Goal: Transaction & Acquisition: Register for event/course

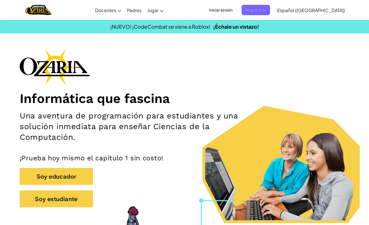
click at [236, 10] on span "Iniciar sesión" at bounding box center [220, 10] width 30 height 10
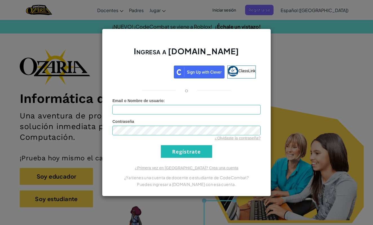
click at [200, 153] on input "Regístrate" at bounding box center [186, 151] width 51 height 13
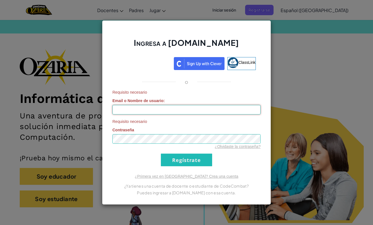
click at [166, 110] on input "Email o Nombre de usuario :" at bounding box center [186, 110] width 148 height 10
type input "[DOMAIN_NAME]"
click at [186, 162] on input "Regístrate" at bounding box center [186, 160] width 51 height 13
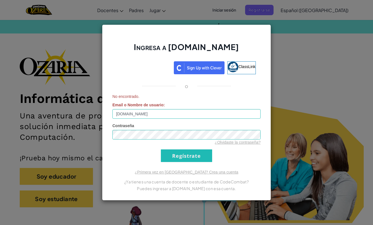
click at [185, 161] on input "Regístrate" at bounding box center [186, 156] width 51 height 13
click at [185, 154] on input "Regístrate" at bounding box center [186, 156] width 51 height 13
click at [274, 65] on div "Ingresa a [DOMAIN_NAME] ClassLink o No encontrado. Email o Nombre de usuario : …" at bounding box center [186, 112] width 373 height 225
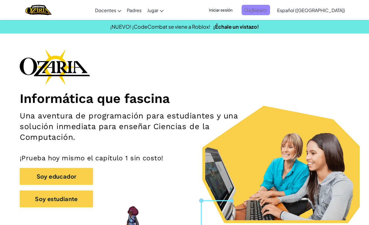
click at [267, 12] on span "Registrarse" at bounding box center [255, 10] width 28 height 10
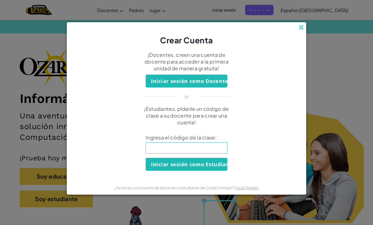
click at [182, 145] on input at bounding box center [187, 147] width 82 height 11
click at [303, 27] on span at bounding box center [301, 27] width 6 height 6
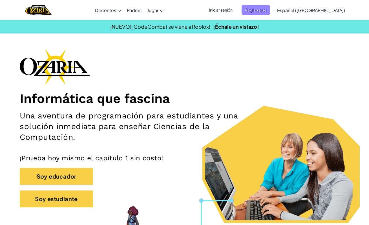
click at [269, 12] on span "Registrarse" at bounding box center [255, 10] width 28 height 10
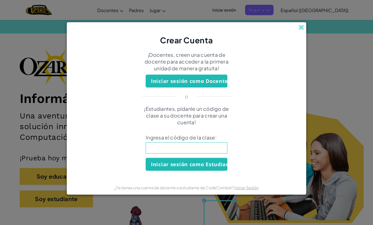
click at [186, 81] on button "Iniciar sesión como Docente" at bounding box center [187, 81] width 82 height 13
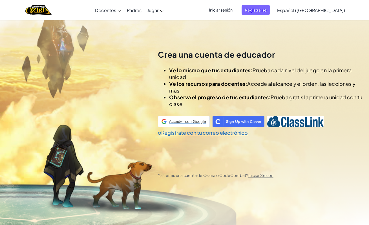
scroll to position [20, 0]
